Goal: Find specific page/section: Find specific page/section

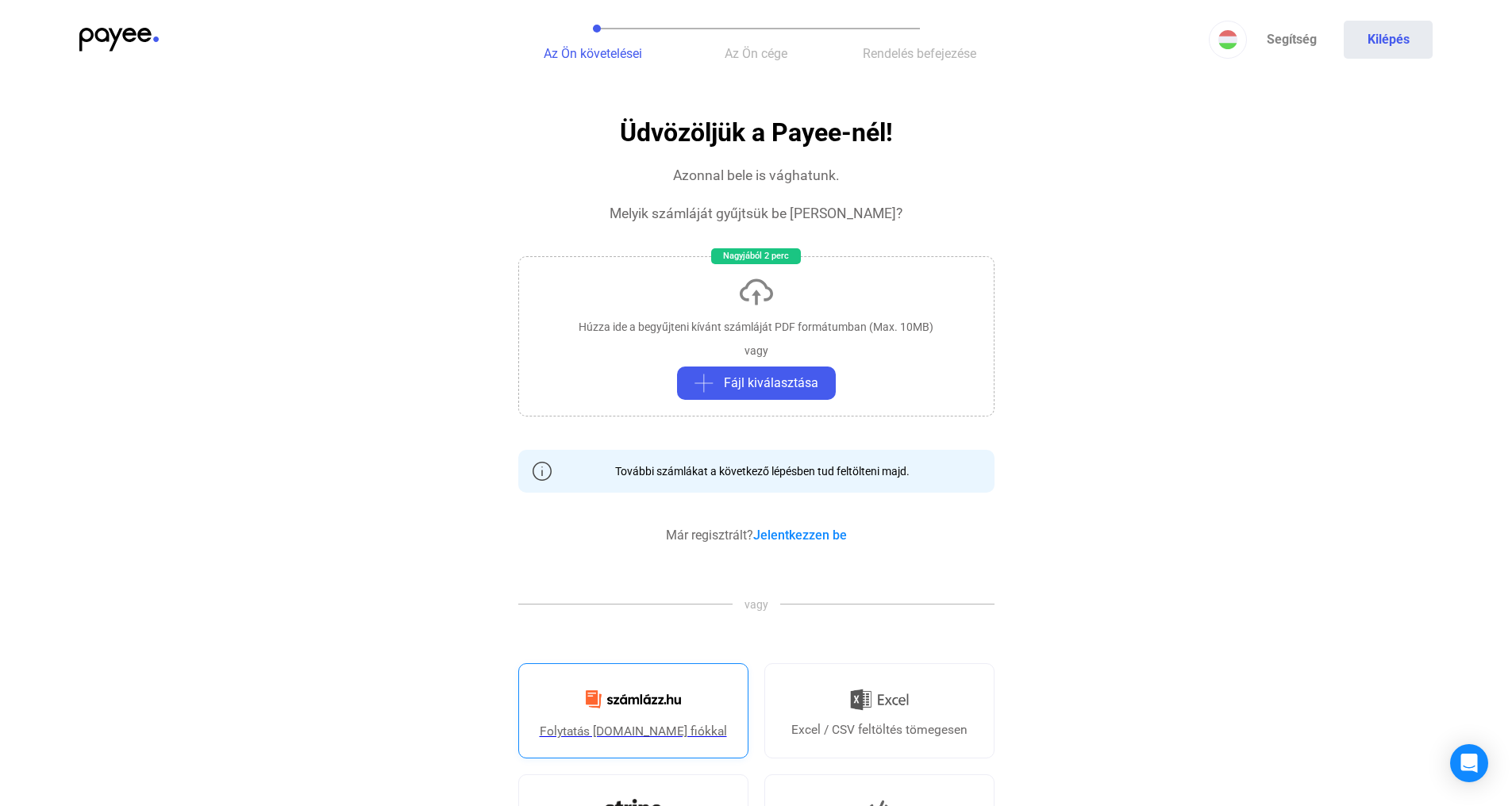
click at [665, 709] on img at bounding box center [633, 699] width 114 height 37
click at [103, 36] on img at bounding box center [119, 39] width 80 height 24
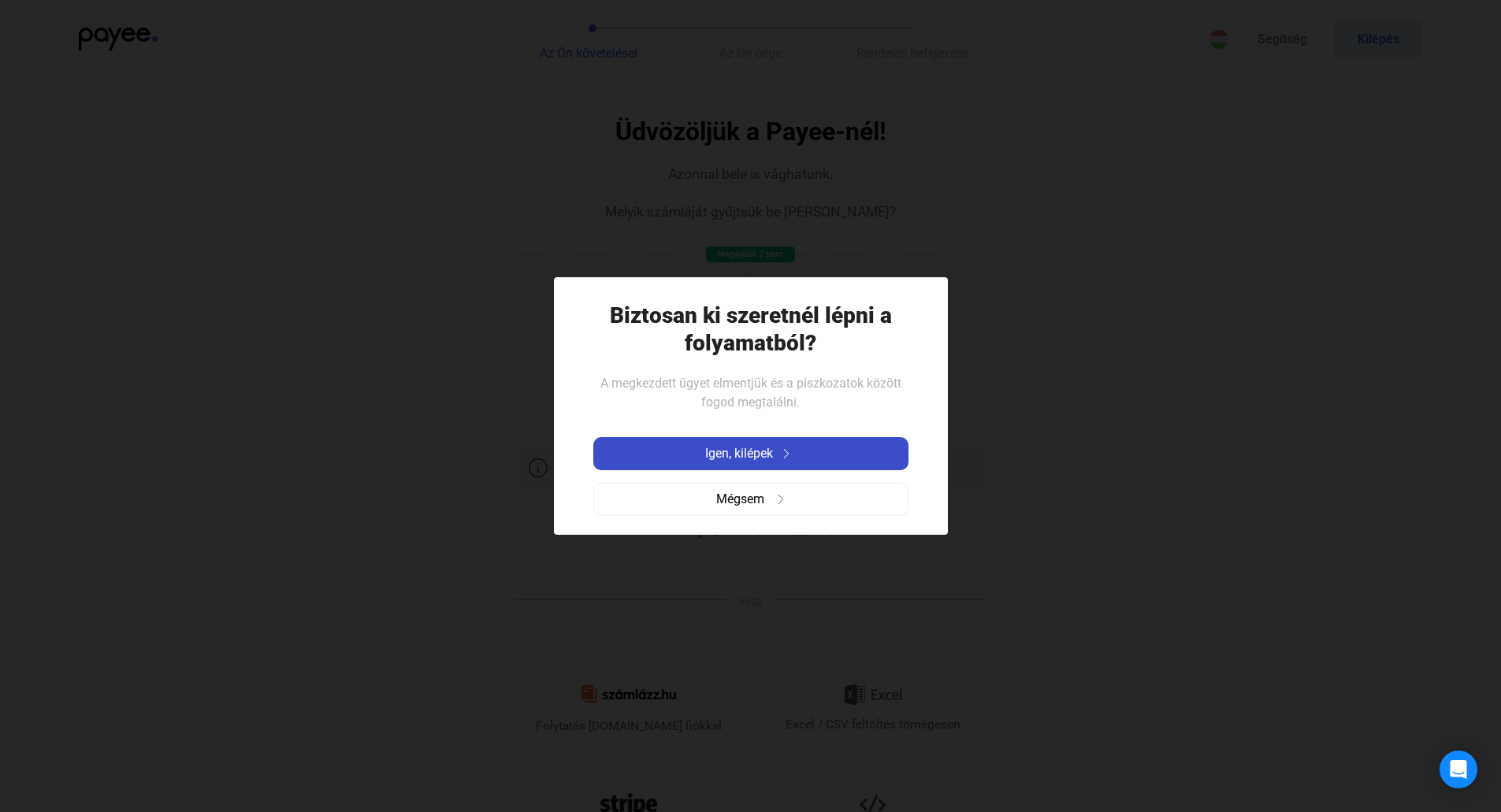
click at [715, 459] on span "Igen, kilépek" at bounding box center [739, 454] width 68 height 19
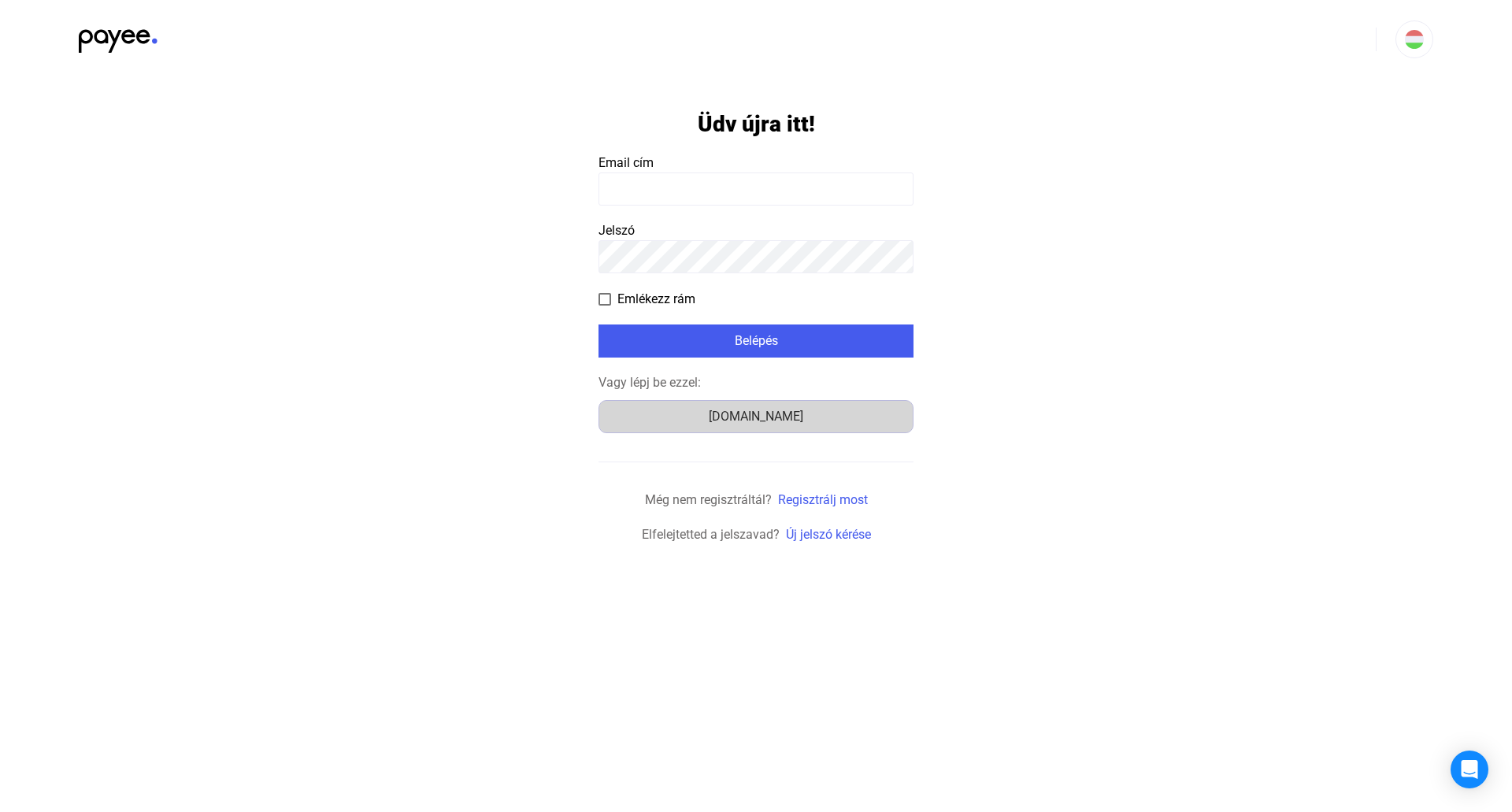
click at [787, 421] on div "Számlázz.hu" at bounding box center [756, 416] width 304 height 19
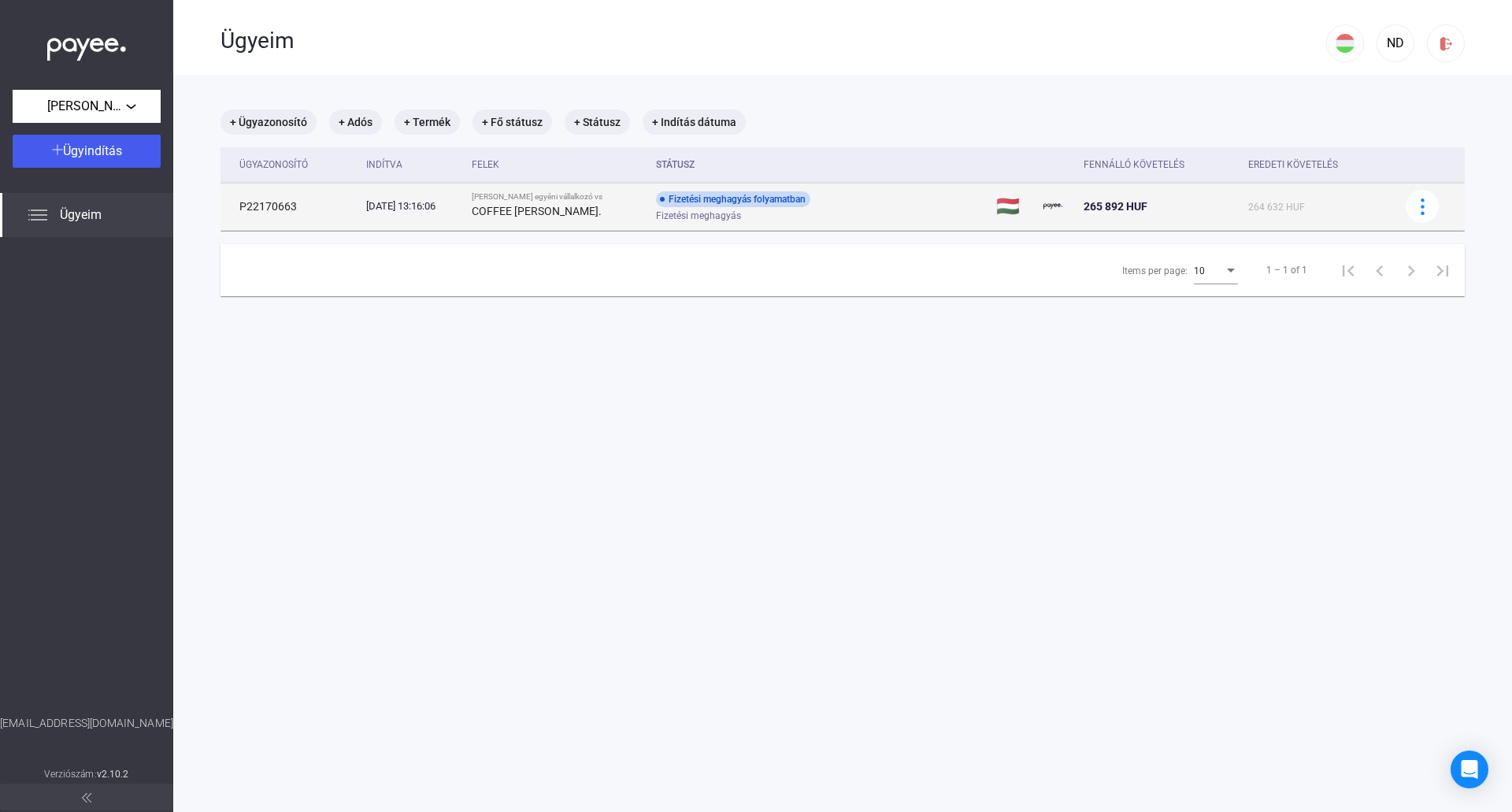
click at [598, 222] on td "[PERSON_NAME] egyéni vállalkozó vs COFFEE [PERSON_NAME]." at bounding box center [558, 206] width 185 height 47
